Goal: Information Seeking & Learning: Learn about a topic

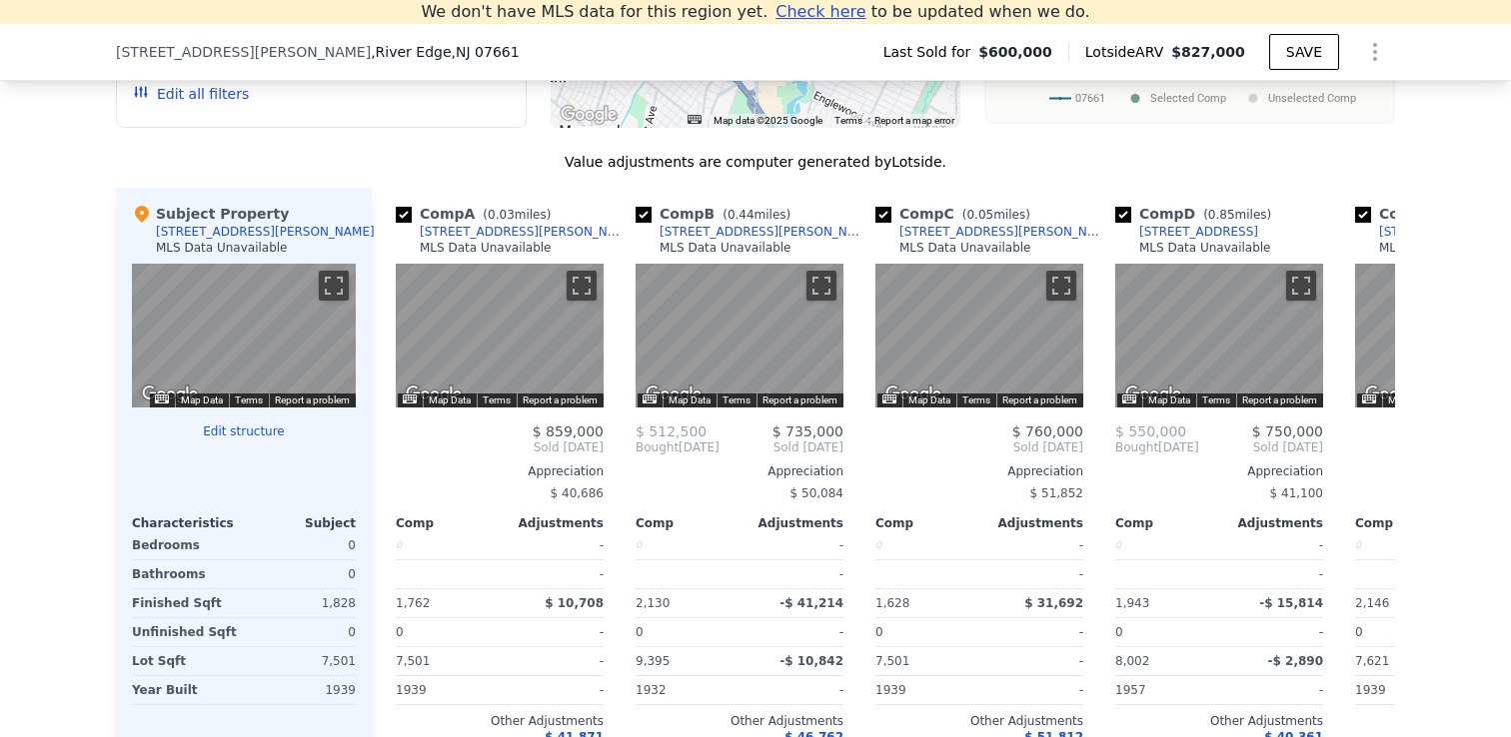
scroll to position [1879, 0]
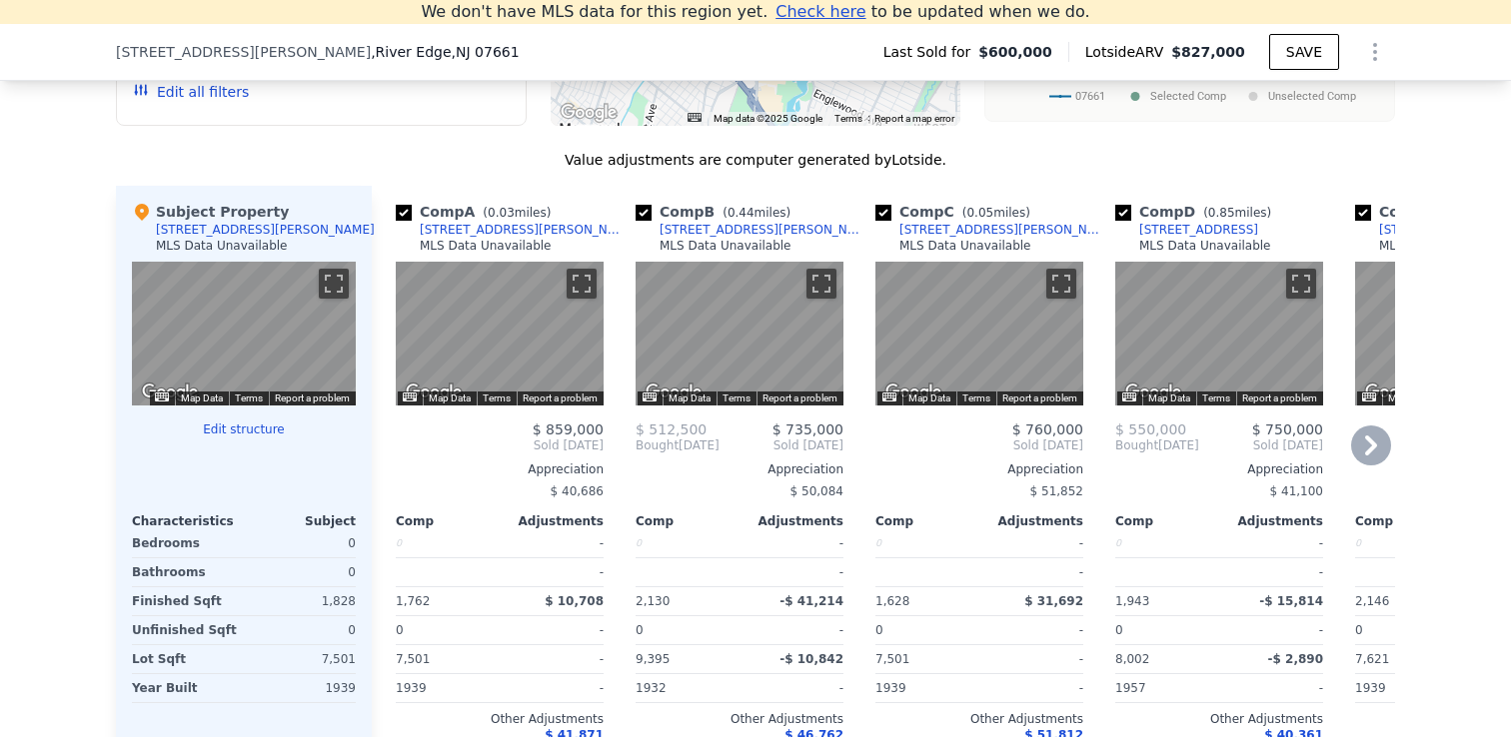
click at [471, 227] on div "[STREET_ADDRESS][PERSON_NAME]" at bounding box center [524, 230] width 208 height 16
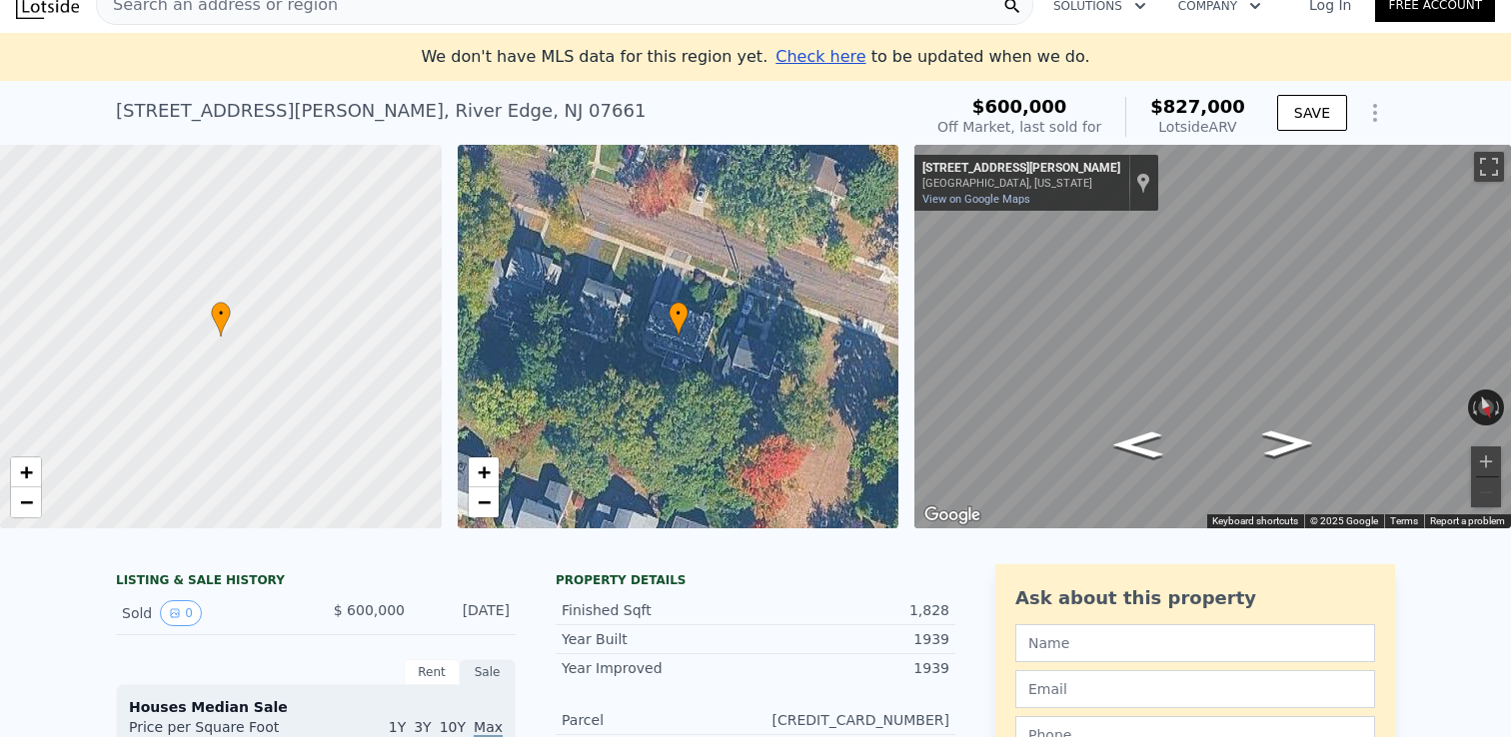
scroll to position [0, 0]
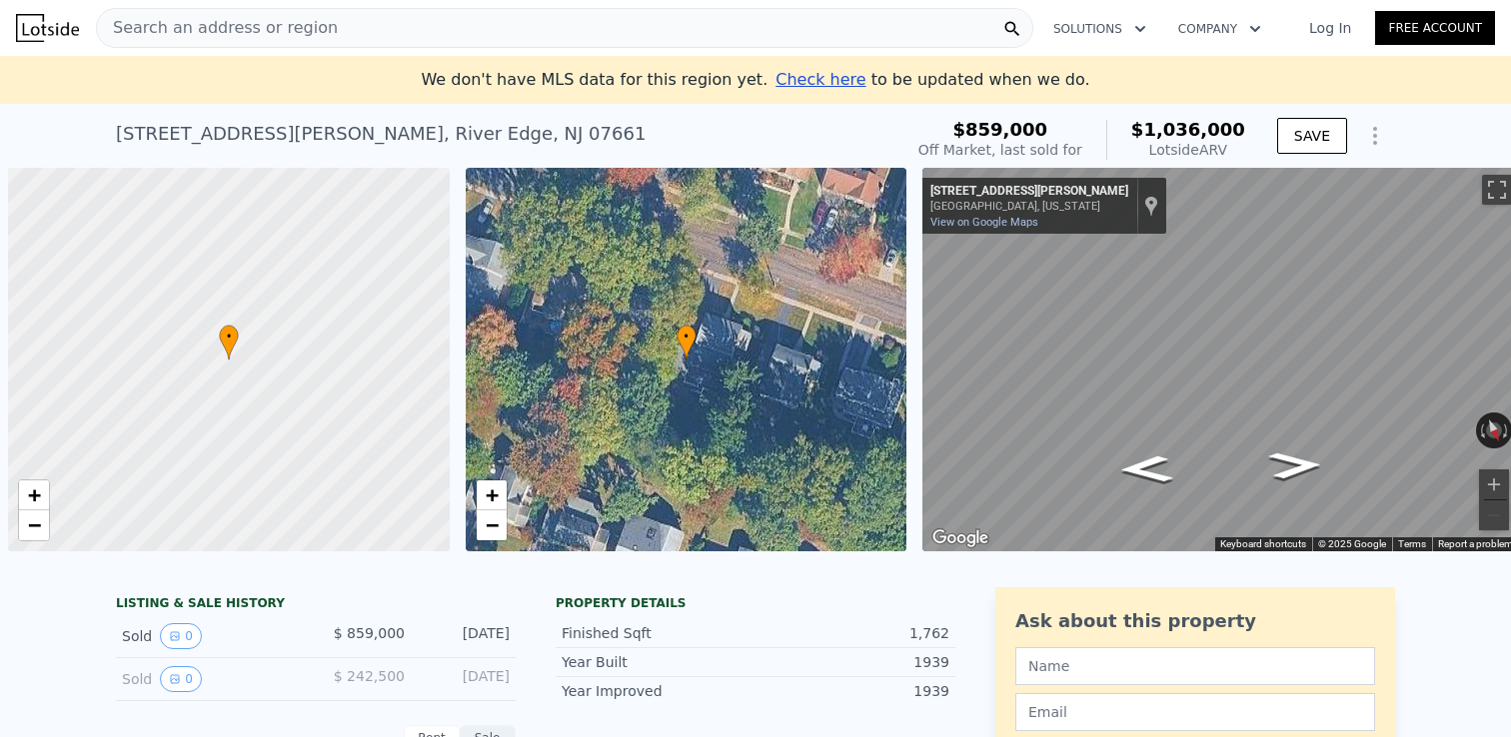
scroll to position [0, 8]
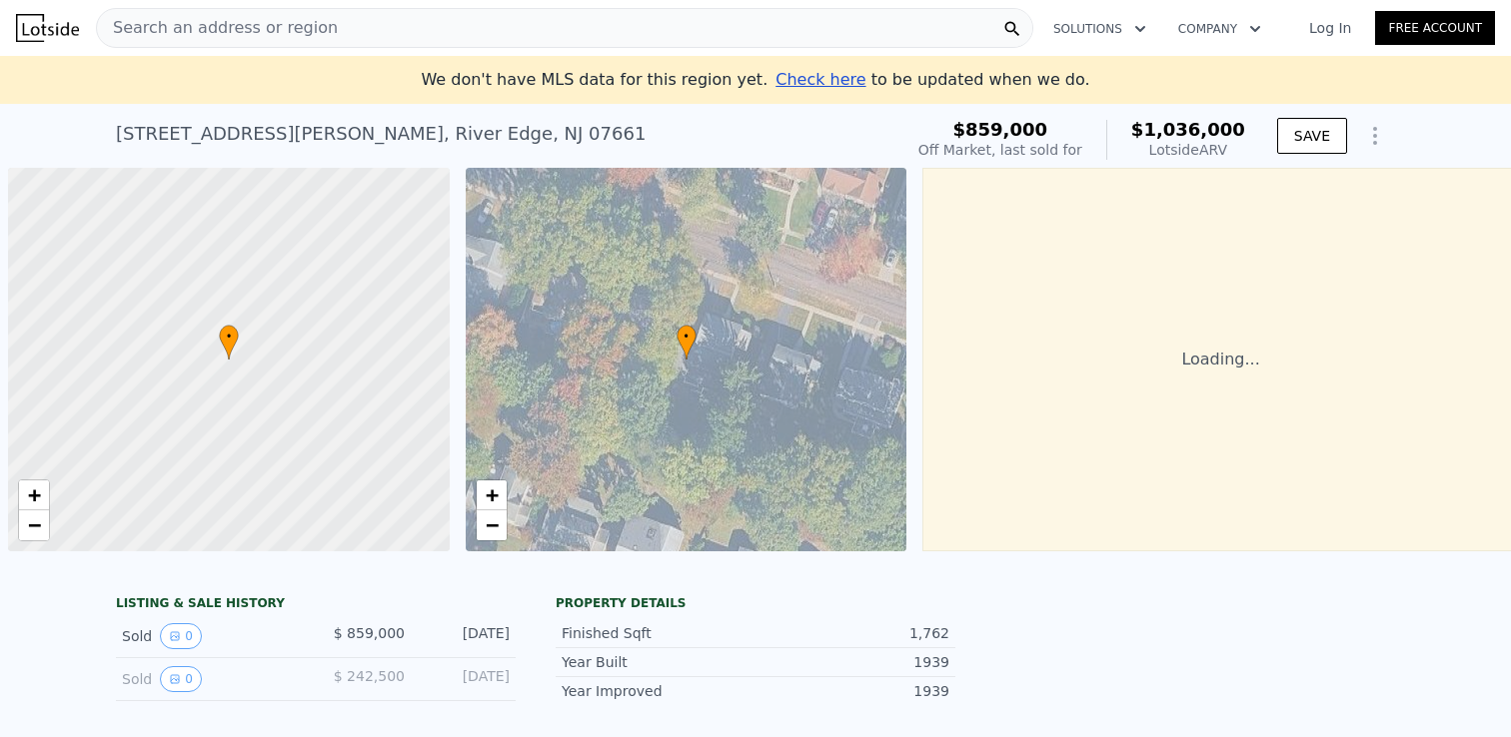
scroll to position [0, 8]
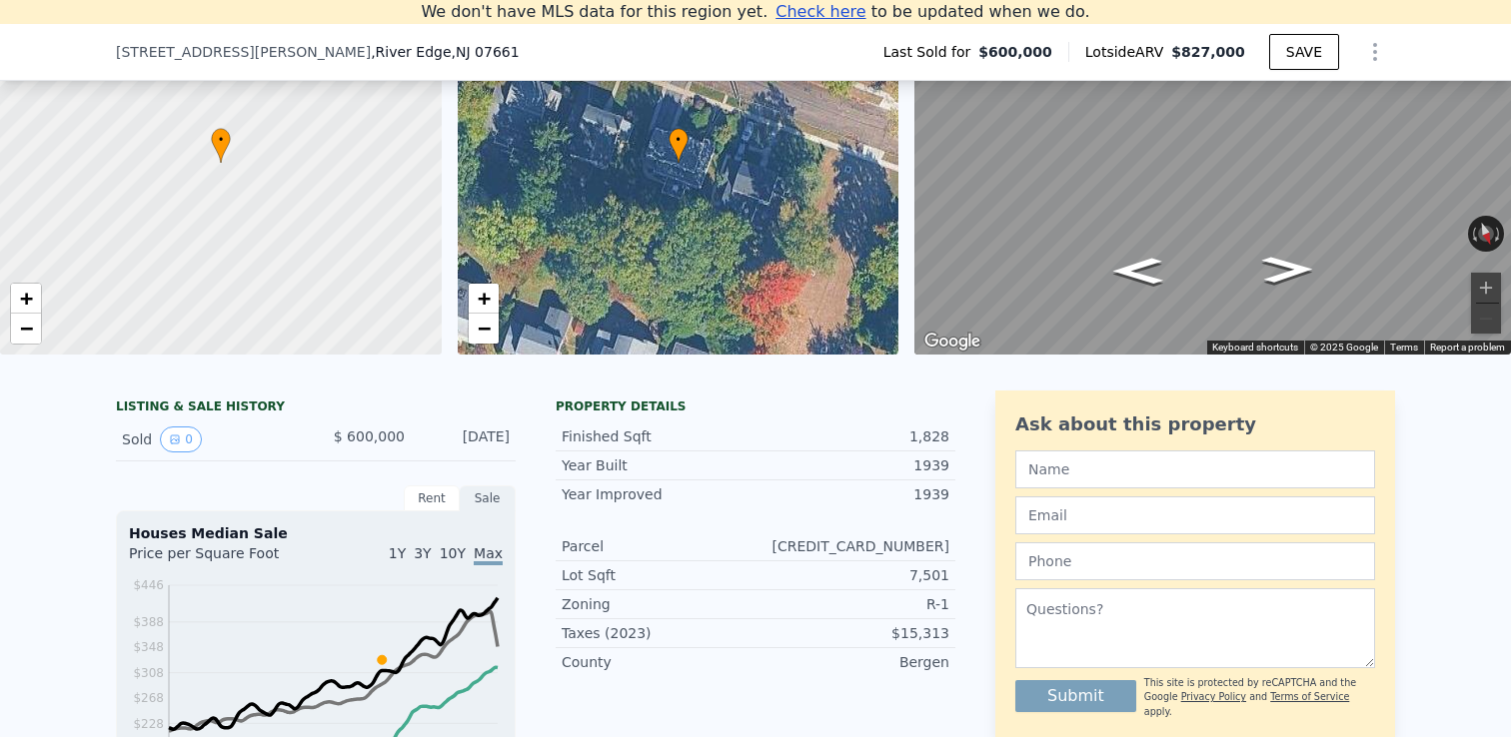
scroll to position [183, 0]
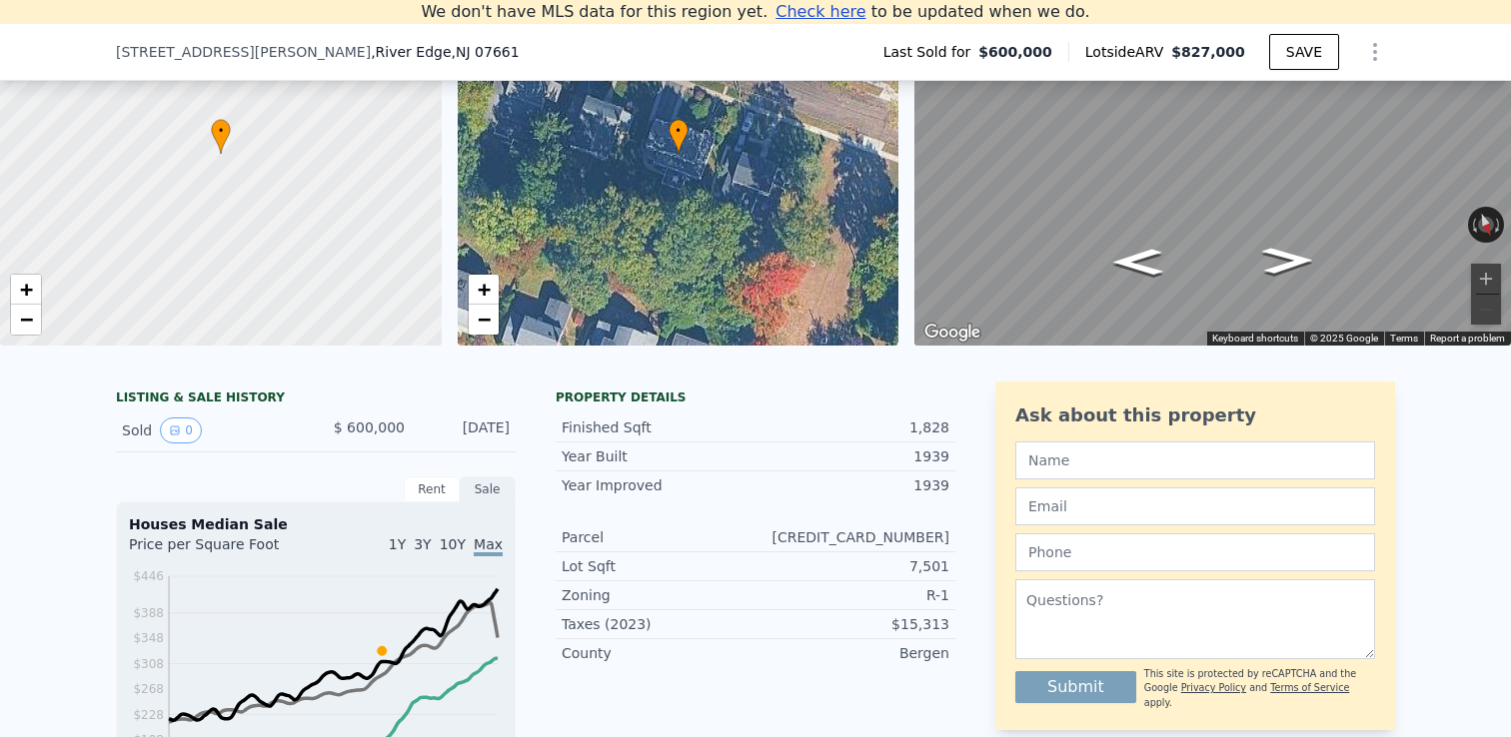
click at [442, 489] on div "Rent" at bounding box center [432, 490] width 56 height 26
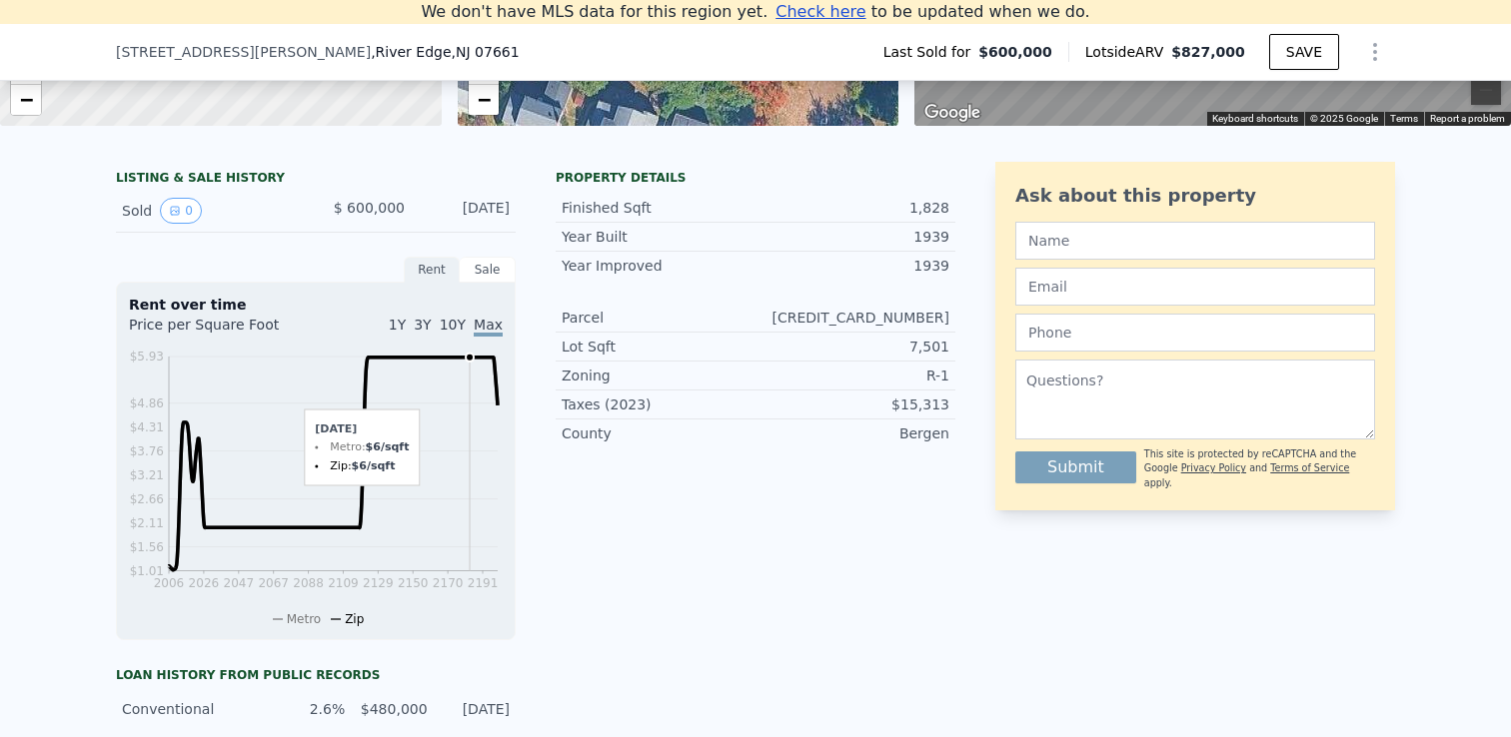
scroll to position [374, 0]
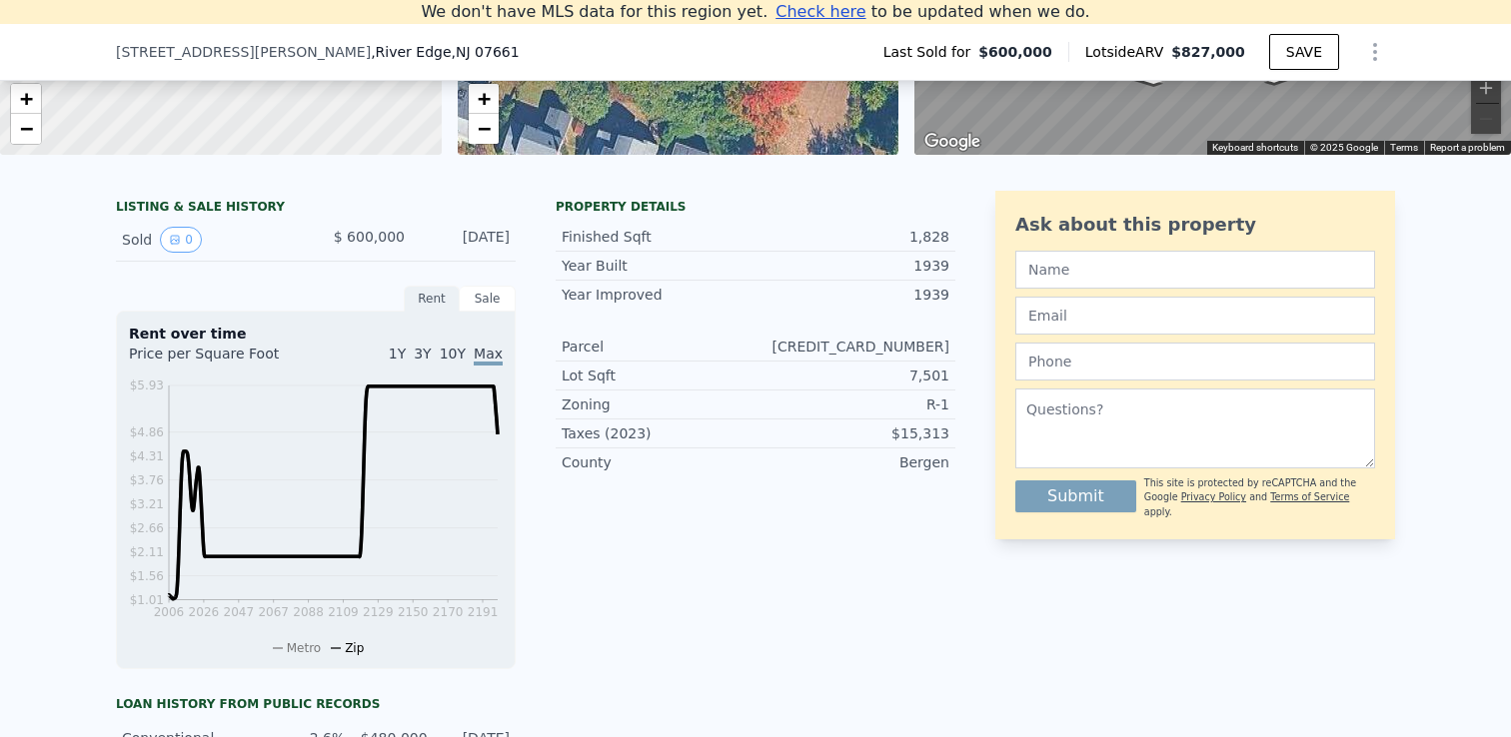
click at [486, 303] on div "Sale" at bounding box center [488, 299] width 56 height 26
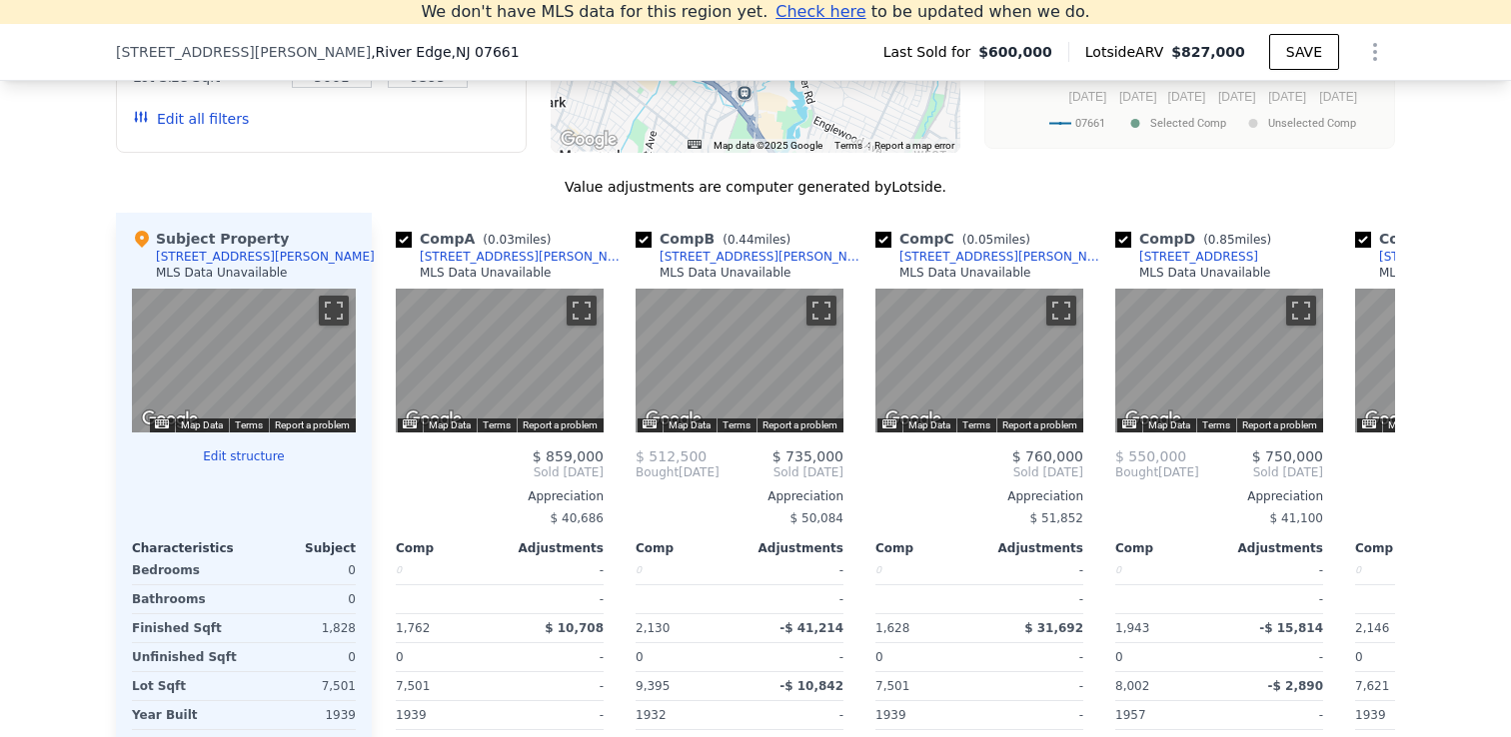
scroll to position [1855, 0]
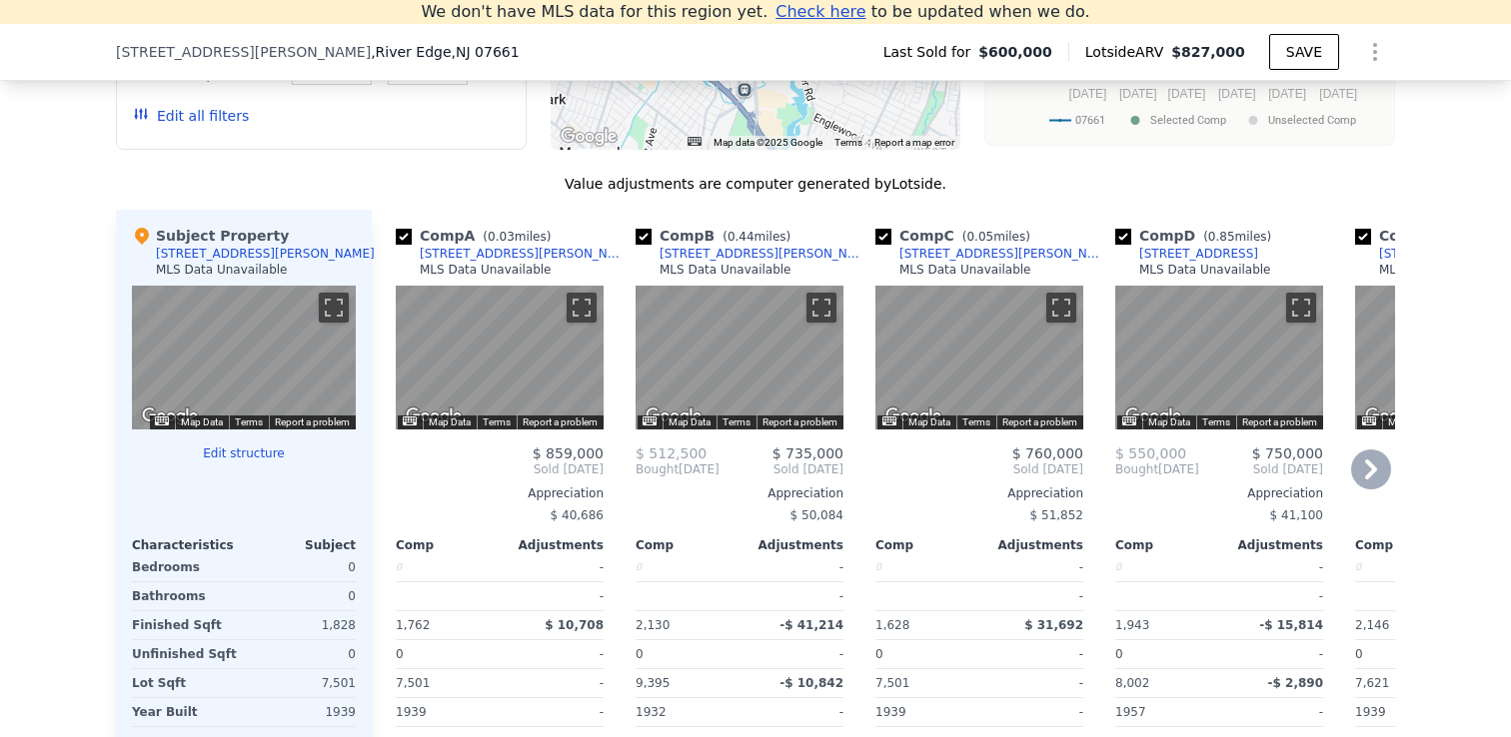
click at [1355, 465] on icon at bounding box center [1371, 470] width 40 height 40
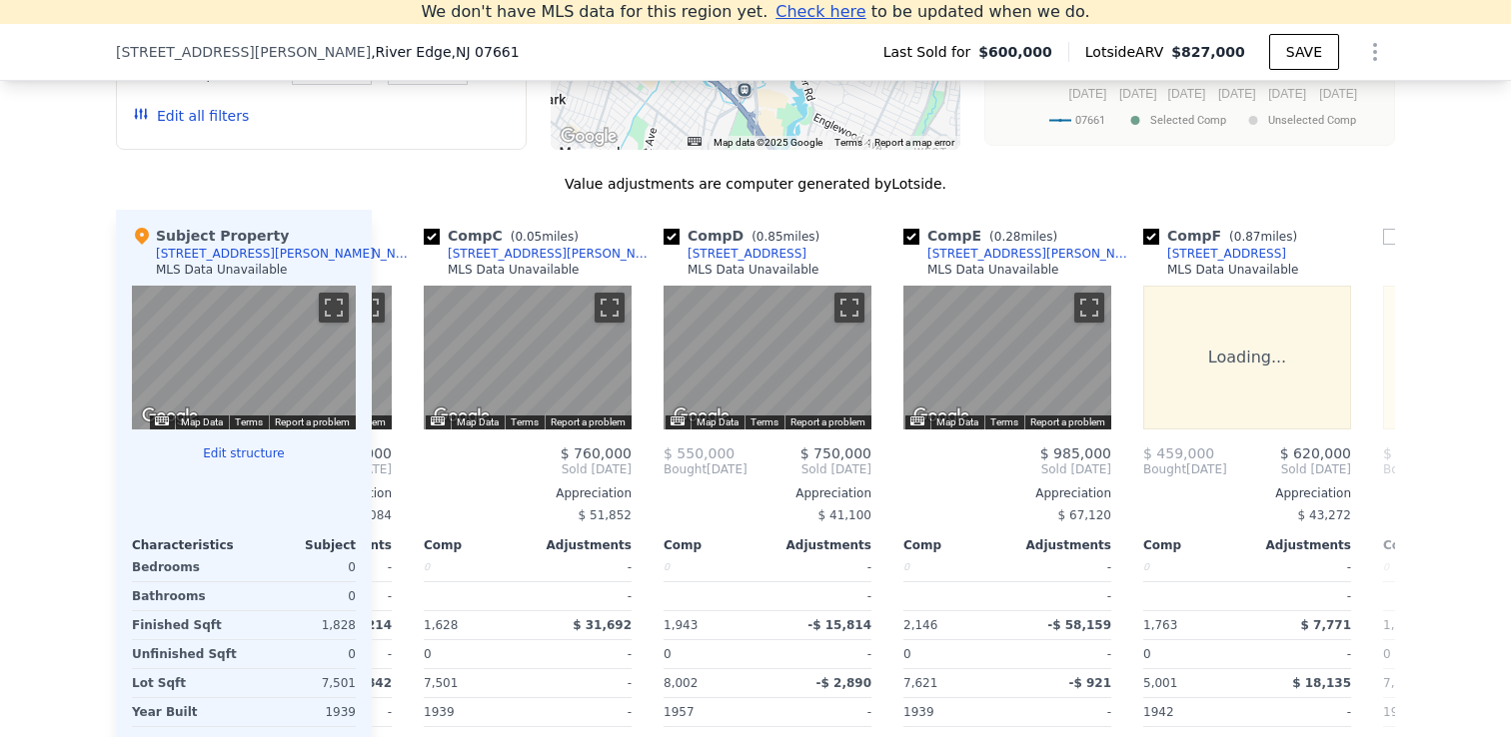
scroll to position [0, 480]
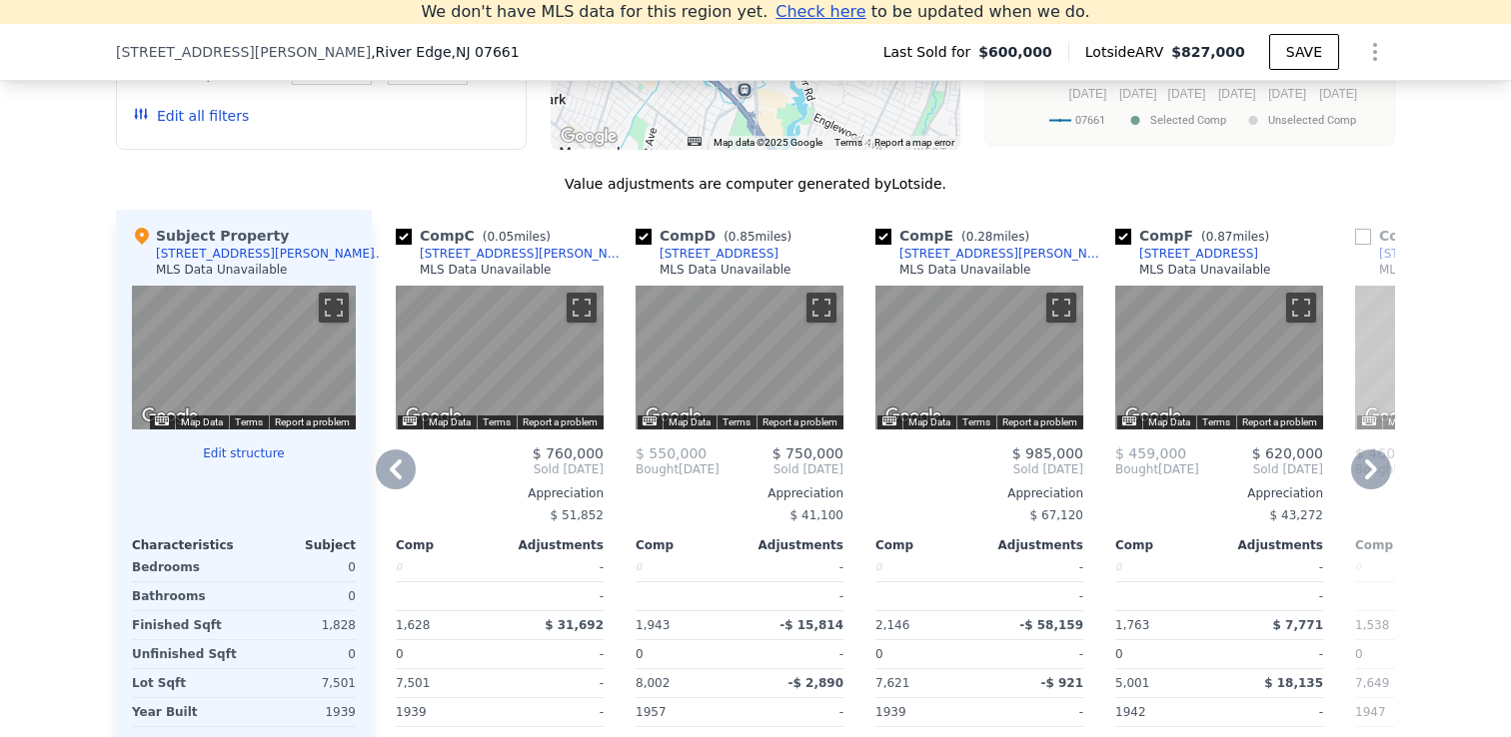
click at [1370, 476] on icon at bounding box center [1371, 470] width 12 height 20
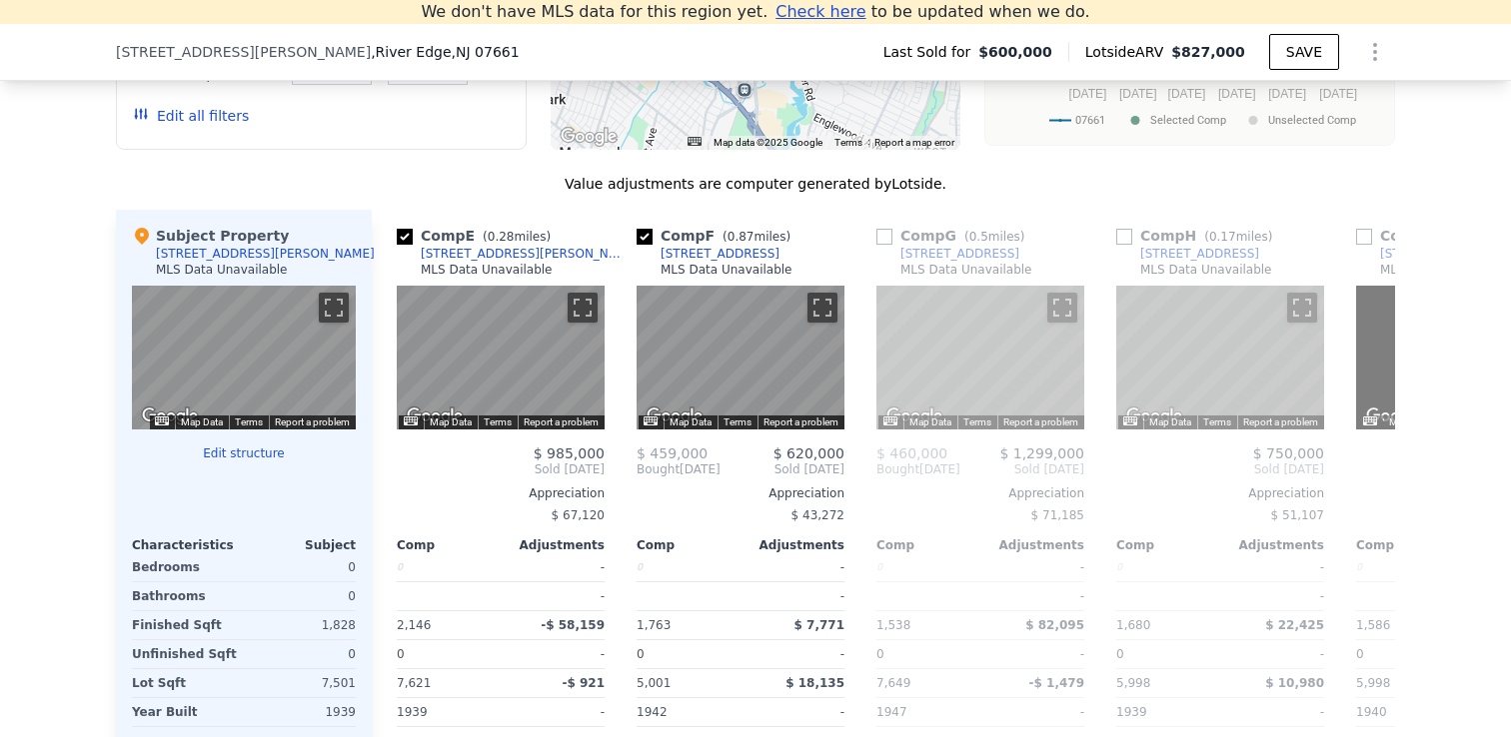
scroll to position [0, 959]
click at [1370, 476] on icon at bounding box center [1371, 470] width 12 height 20
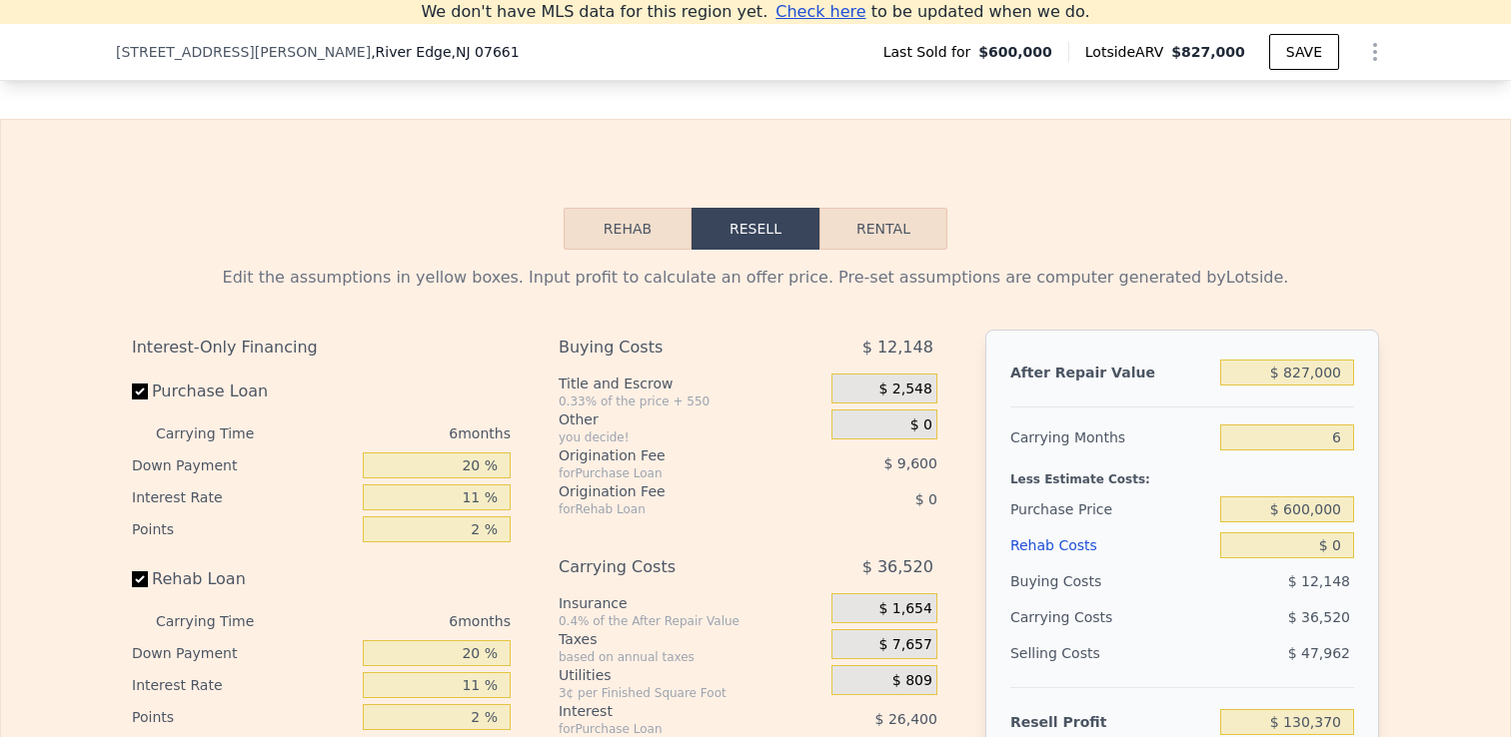
scroll to position [2679, 0]
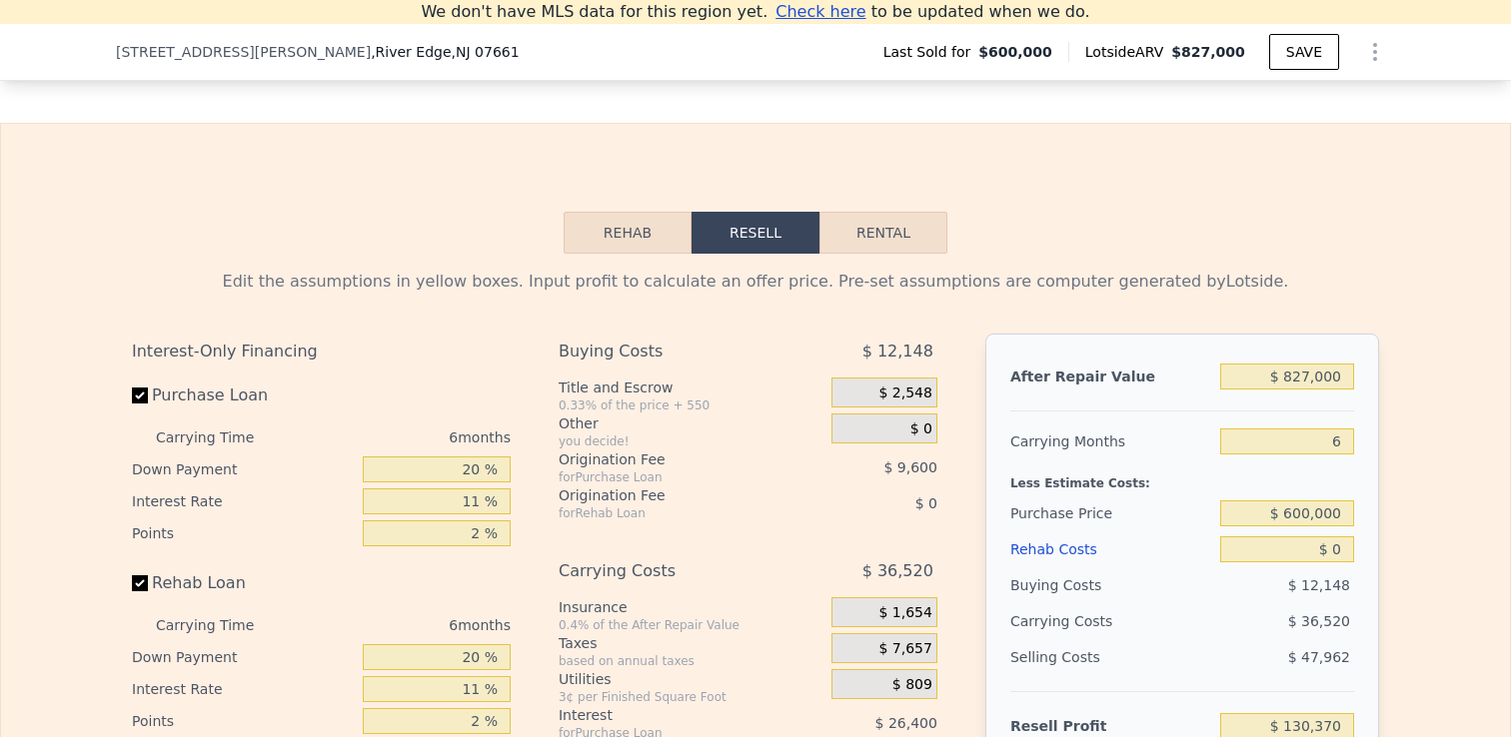
click at [893, 245] on button "Rental" at bounding box center [883, 233] width 128 height 42
select select "30"
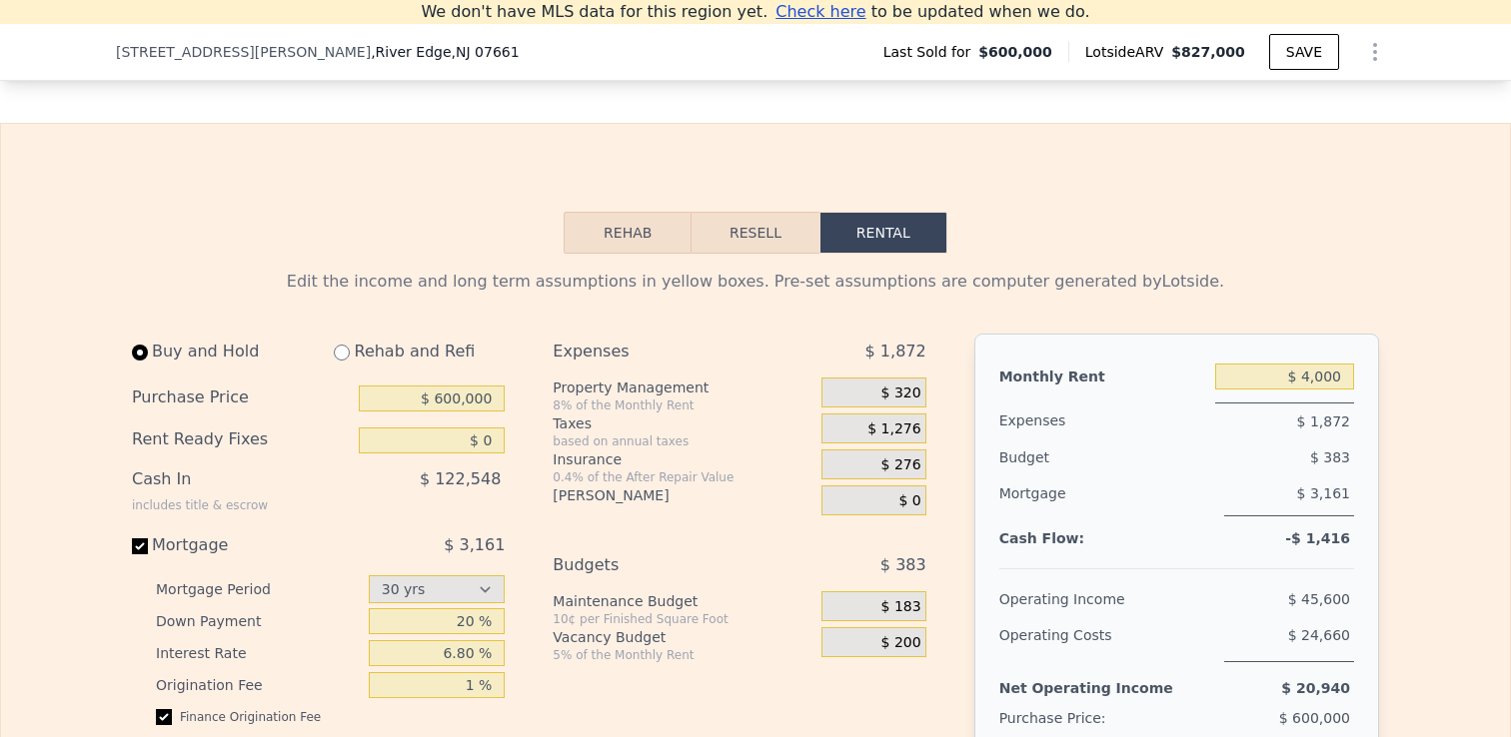
click at [759, 239] on button "Resell" at bounding box center [754, 233] width 127 height 42
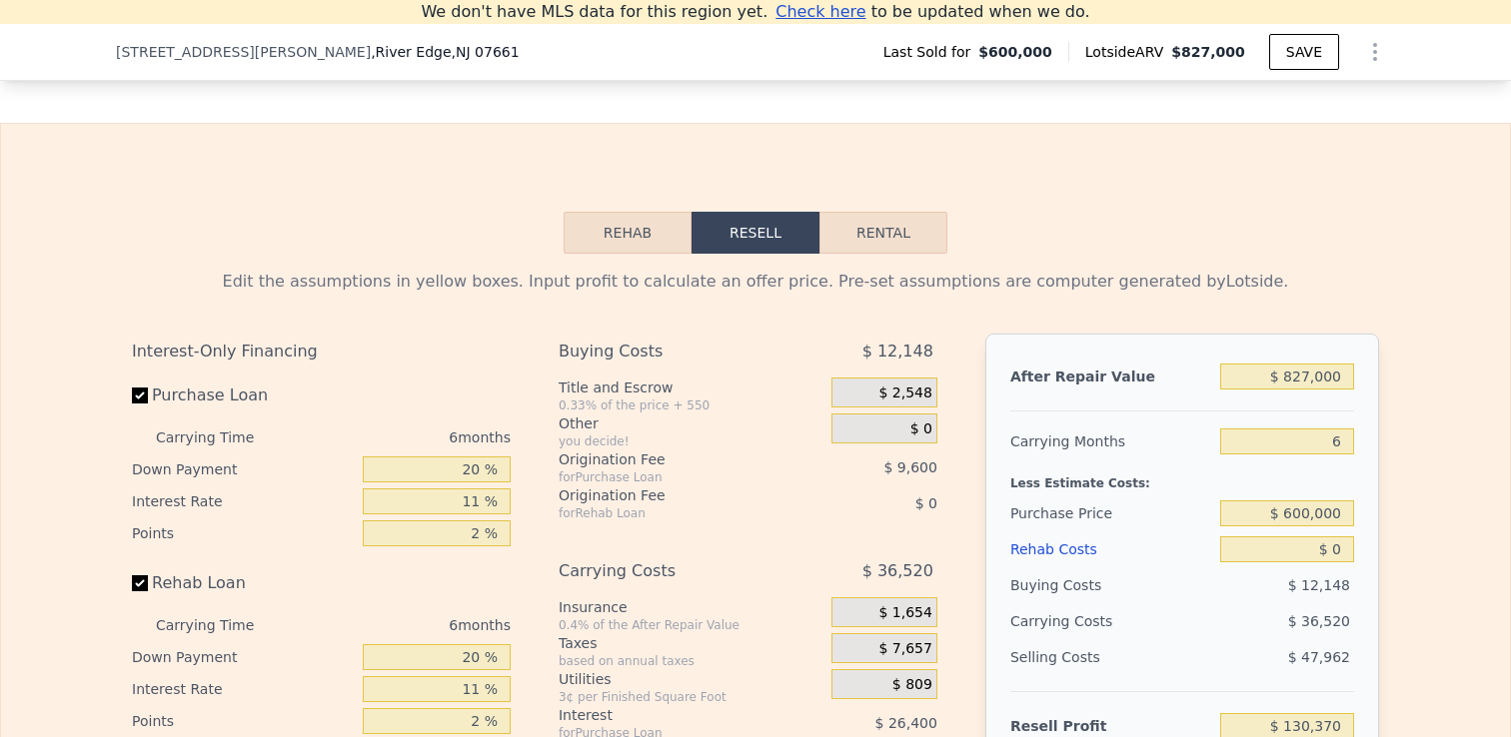
click at [631, 239] on button "Rehab" at bounding box center [627, 233] width 128 height 42
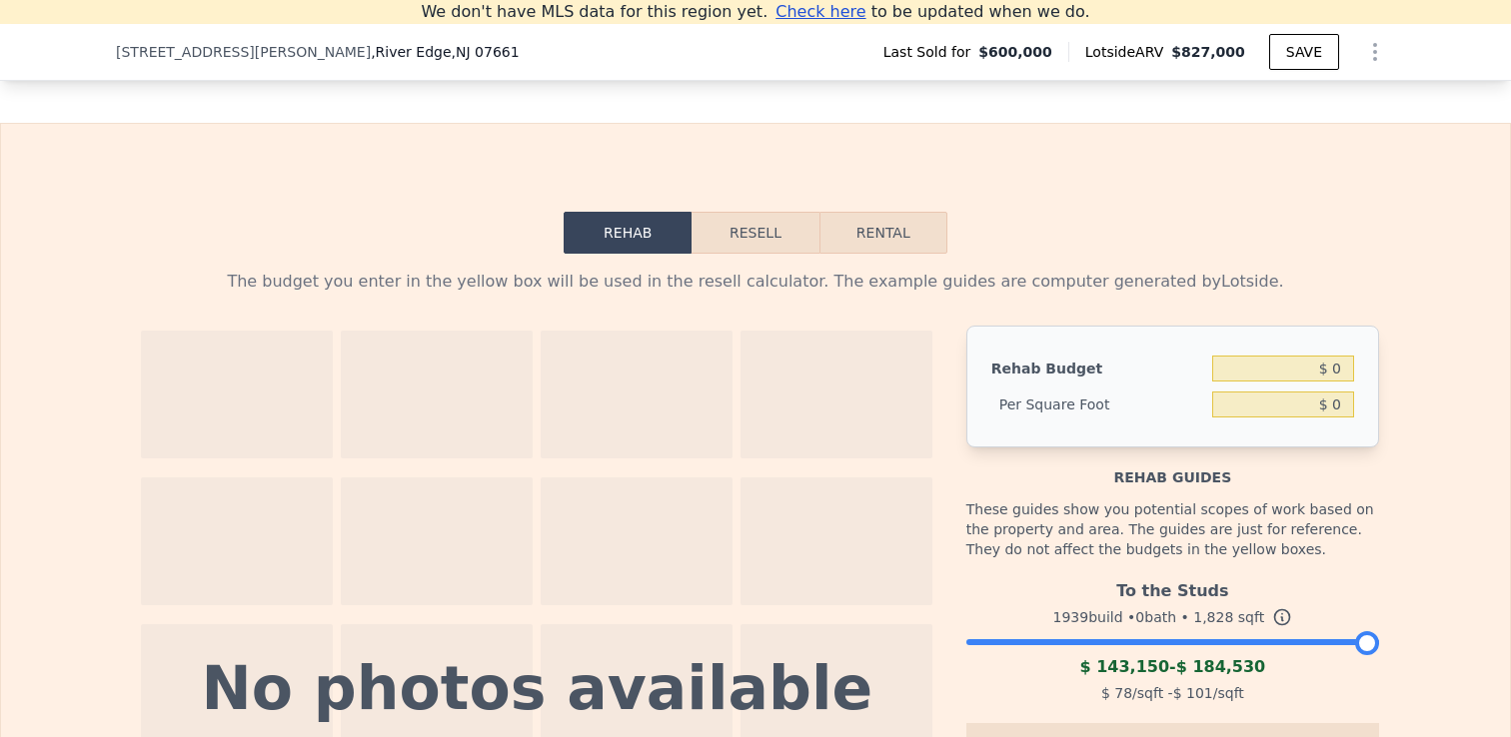
click at [748, 236] on button "Resell" at bounding box center [754, 233] width 127 height 42
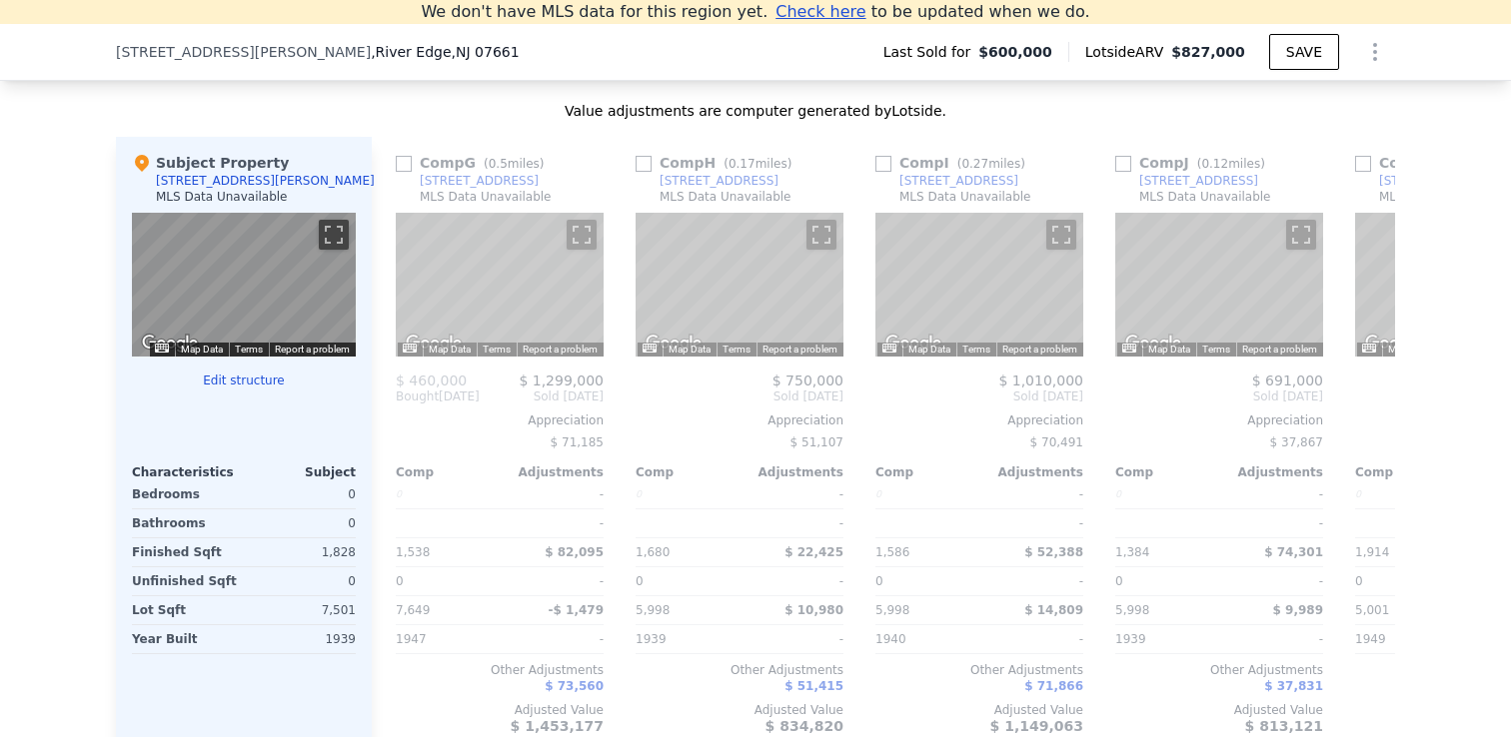
scroll to position [1677, 0]
